Goal: Find specific page/section: Find specific page/section

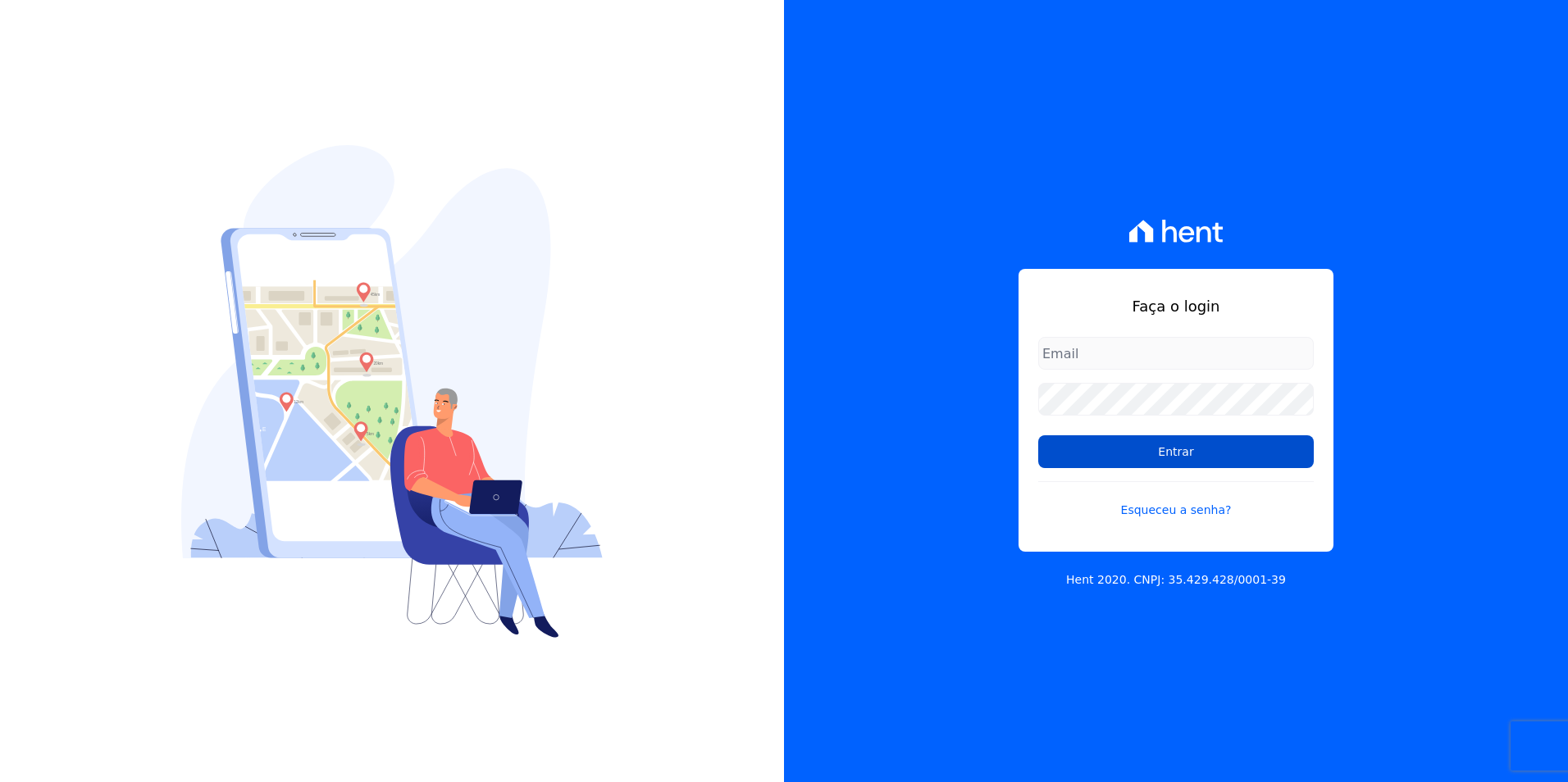
type input "[PERSON_NAME][EMAIL_ADDRESS][PERSON_NAME][DOMAIN_NAME]"
click at [1164, 455] on input "Entrar" at bounding box center [1176, 451] width 276 height 33
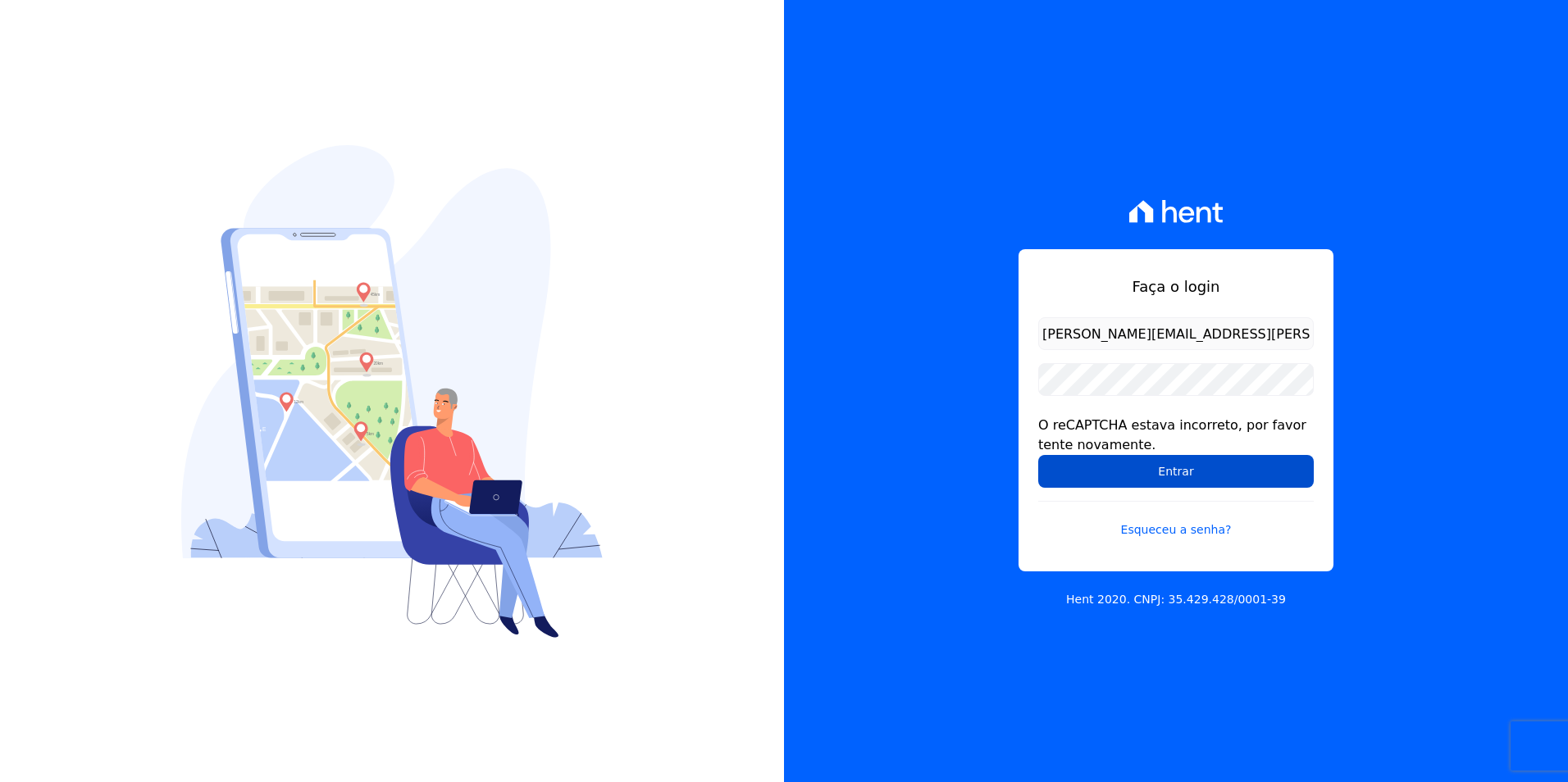
click at [1198, 481] on input "Entrar" at bounding box center [1176, 471] width 276 height 33
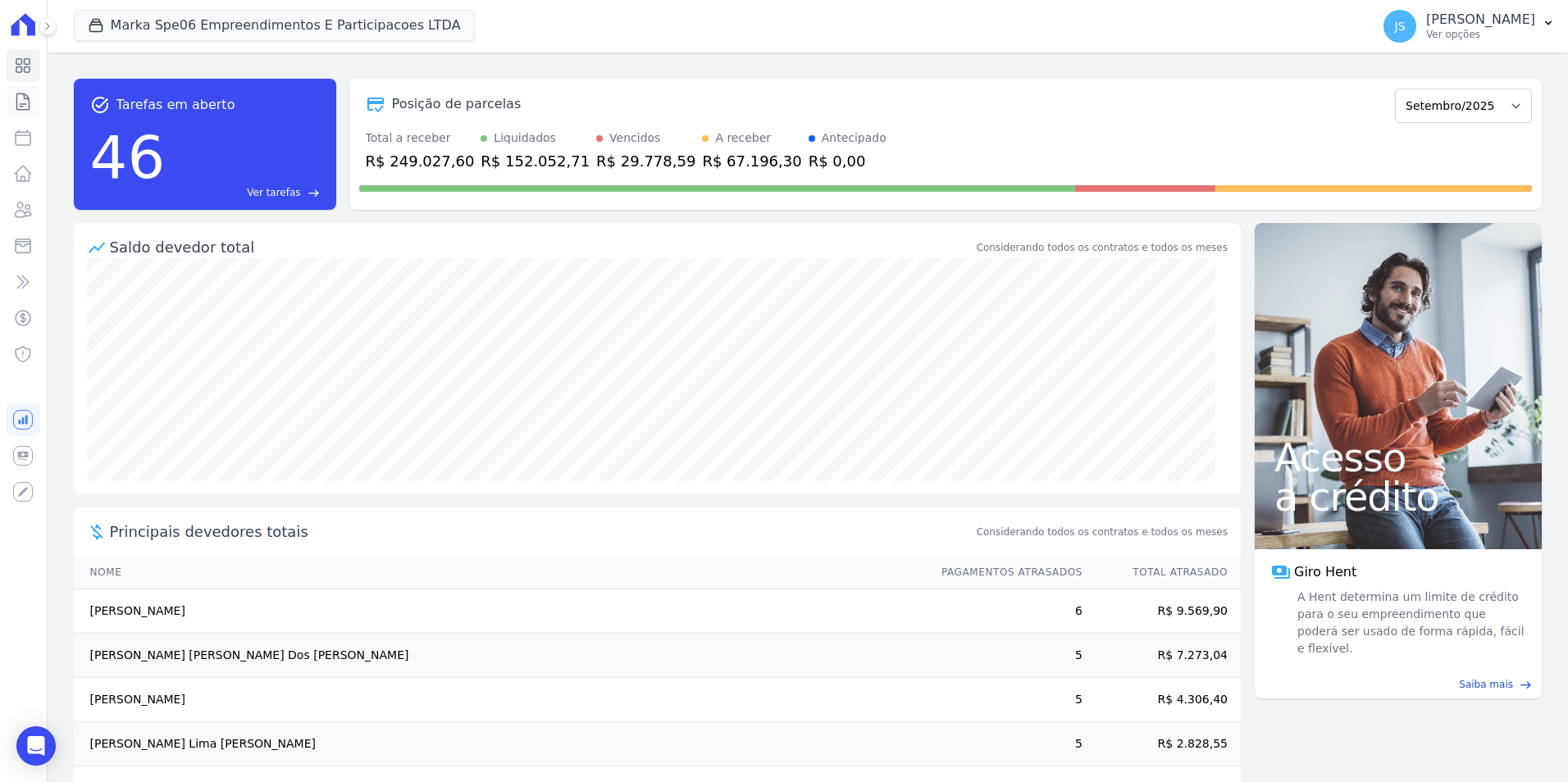
click at [19, 102] on icon at bounding box center [23, 101] width 19 height 19
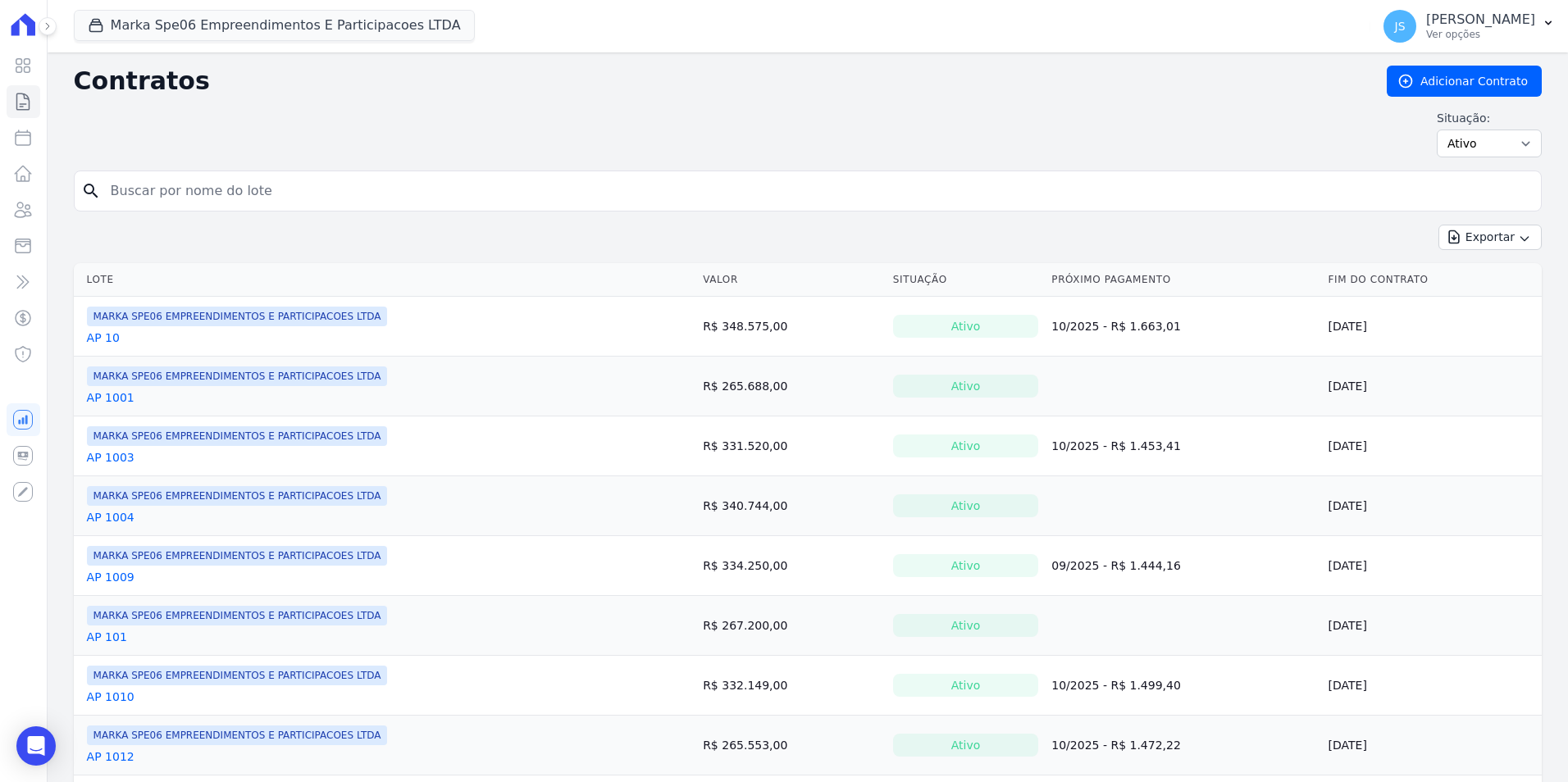
click at [425, 190] on input "search" at bounding box center [818, 191] width 1434 height 33
click at [248, 173] on div "search" at bounding box center [808, 191] width 1468 height 41
click at [246, 184] on input "search" at bounding box center [818, 191] width 1434 height 33
click at [487, 213] on form "search" at bounding box center [808, 197] width 1468 height 54
click at [485, 213] on form "search" at bounding box center [808, 197] width 1468 height 54
